Goal: Task Accomplishment & Management: Manage account settings

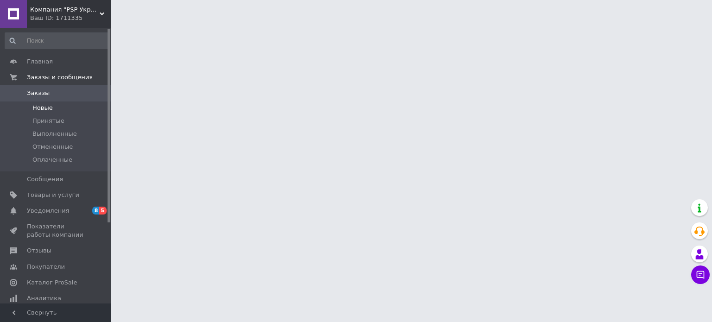
click at [46, 106] on span "Новые" at bounding box center [42, 108] width 20 height 8
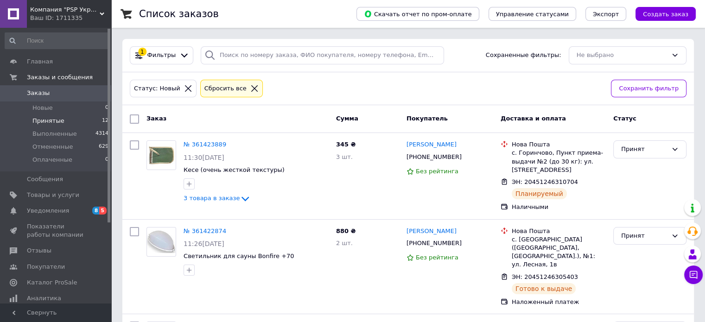
click at [47, 120] on span "Принятые" at bounding box center [48, 121] width 32 height 8
click at [49, 120] on span "Принятые" at bounding box center [48, 121] width 32 height 8
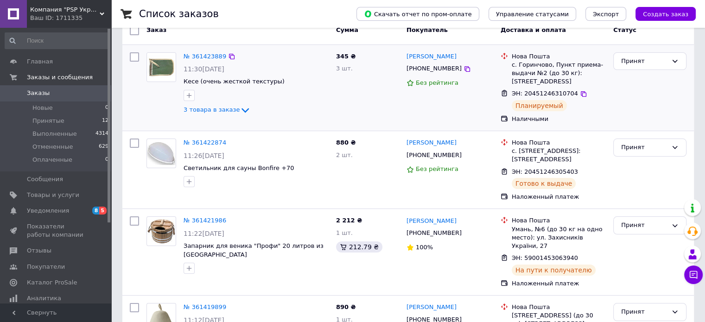
scroll to position [139, 0]
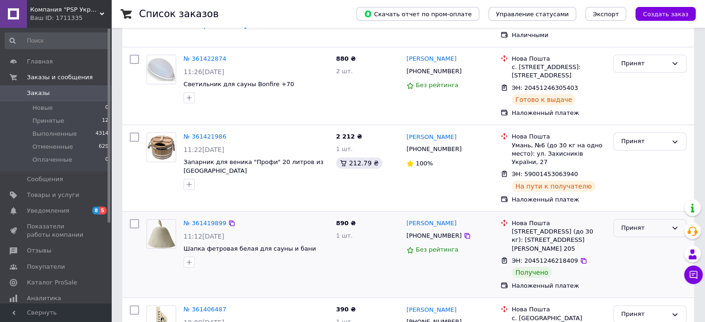
click at [628, 233] on div "Принят" at bounding box center [644, 228] width 46 height 10
click at [634, 255] on li "Выполнен" at bounding box center [650, 247] width 72 height 17
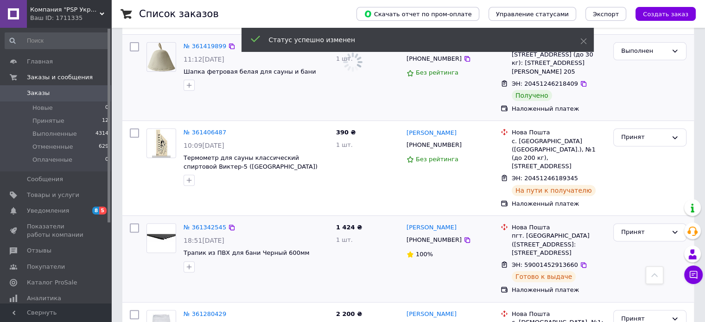
scroll to position [371, 0]
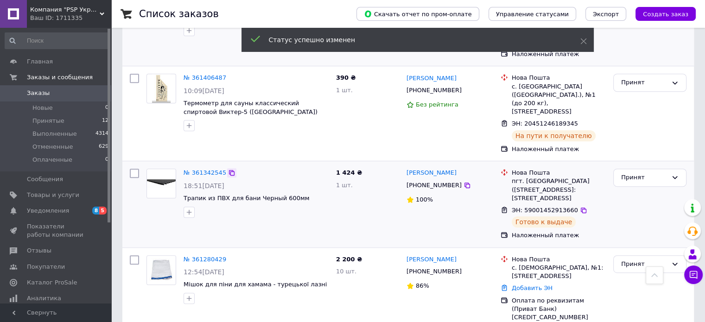
click at [229, 170] on icon at bounding box center [232, 173] width 6 height 6
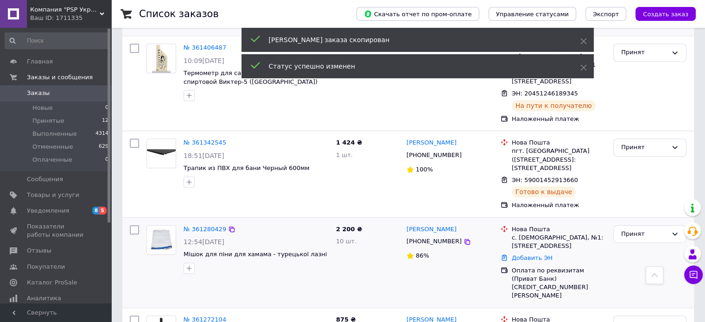
scroll to position [417, 0]
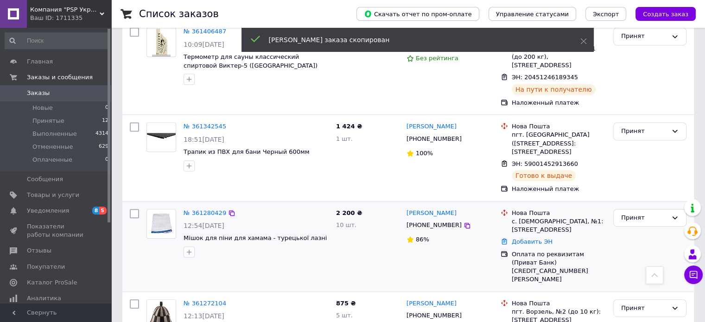
drag, startPoint x: 227, startPoint y: 213, endPoint x: 241, endPoint y: 225, distance: 18.8
click at [228, 213] on icon at bounding box center [231, 213] width 7 height 7
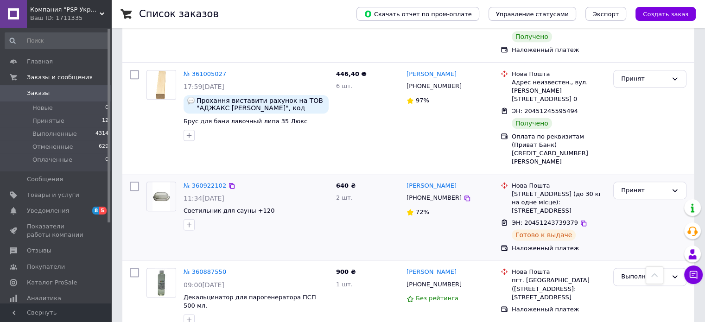
scroll to position [1159, 0]
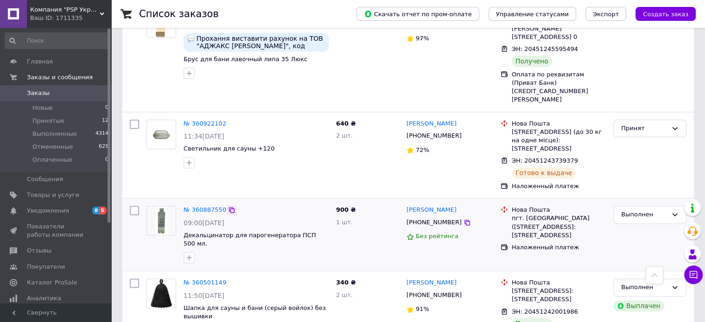
click at [228, 206] on icon at bounding box center [231, 209] width 7 height 7
